Goal: Check status: Check status

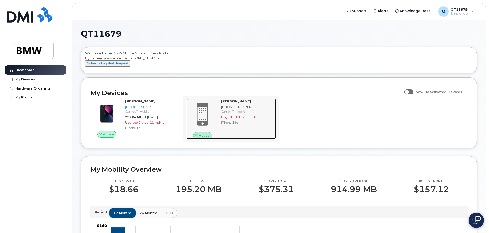
click at [242, 103] on strong "[PERSON_NAME]" at bounding box center [236, 101] width 30 height 4
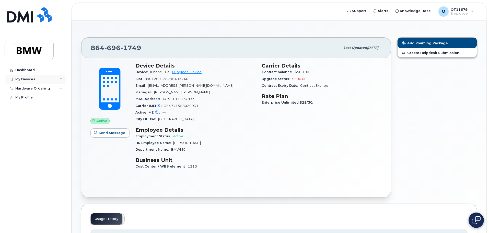
click at [31, 80] on div "My Devices" at bounding box center [25, 79] width 20 height 4
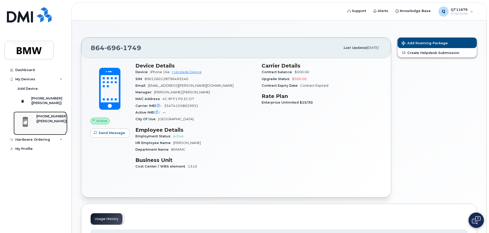
click at [49, 123] on div "([PERSON_NAME])" at bounding box center [51, 121] width 31 height 5
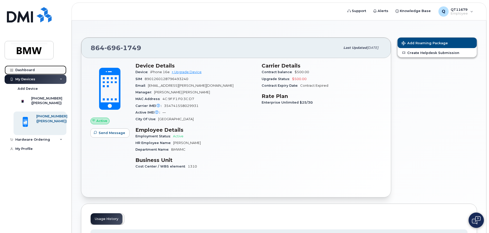
click at [25, 72] on div "Dashboard" at bounding box center [24, 70] width 19 height 4
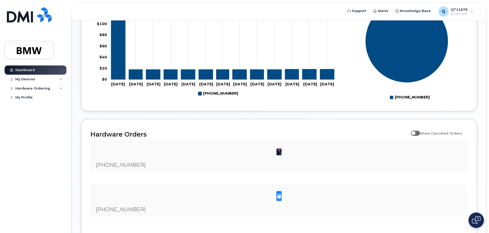
scroll to position [255, 0]
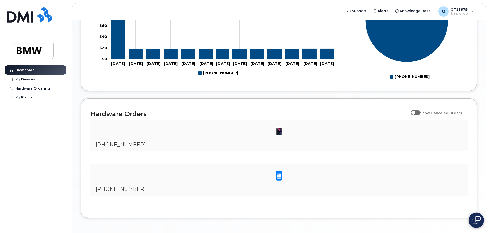
click at [196, 183] on div at bounding box center [278, 176] width 369 height 16
click at [111, 192] on span "[PHONE_NUMBER]" at bounding box center [121, 189] width 50 height 6
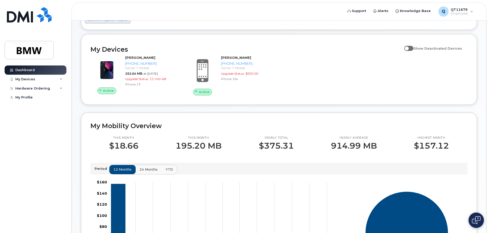
scroll to position [0, 0]
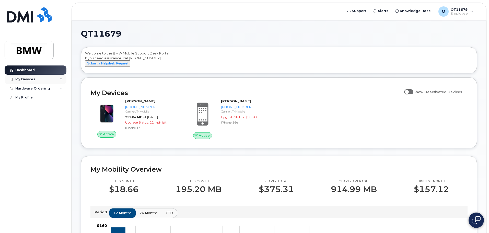
click at [37, 77] on div "My Devices" at bounding box center [36, 79] width 62 height 9
click at [53, 144] on div "Hardware Ordering" at bounding box center [36, 139] width 62 height 9
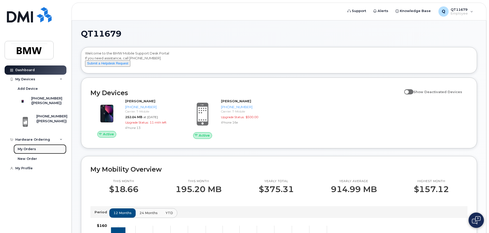
click at [25, 151] on div "My Orders" at bounding box center [27, 149] width 18 height 5
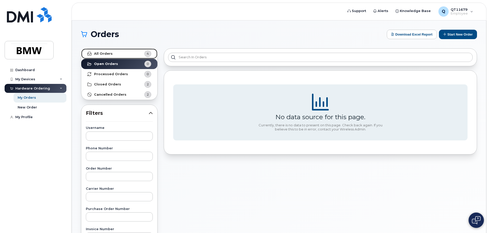
click at [117, 55] on link "All Orders 4" at bounding box center [119, 54] width 76 height 10
